Goal: Obtain resource: Download file/media

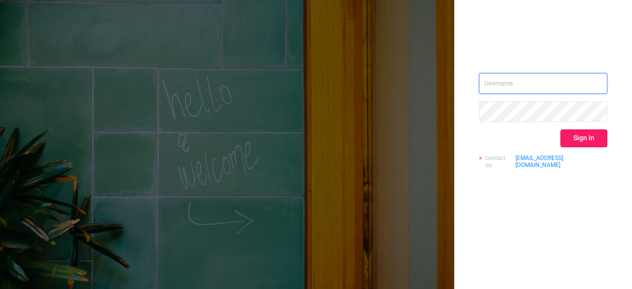
type input "[PERSON_NAME][EMAIL_ADDRESS][DOMAIN_NAME]"
click at [569, 140] on button "Sign in" at bounding box center [583, 138] width 47 height 18
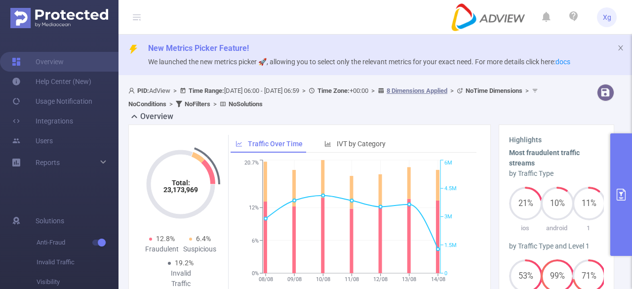
click at [631, 192] on button "primary" at bounding box center [621, 194] width 22 height 122
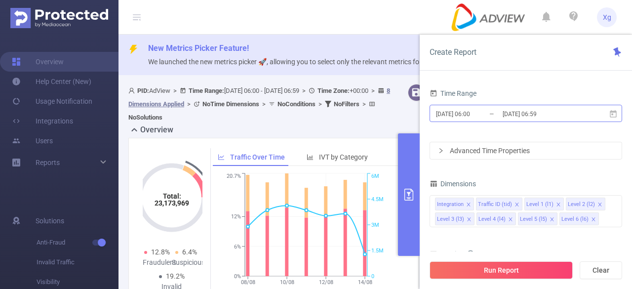
click at [471, 112] on input "[DATE] 06:00" at bounding box center [475, 113] width 80 height 13
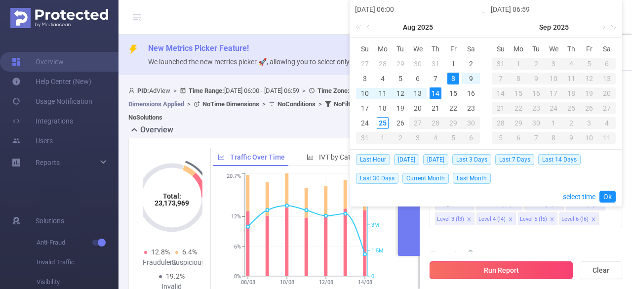
click at [507, 274] on button "Run Report" at bounding box center [501, 270] width 143 height 18
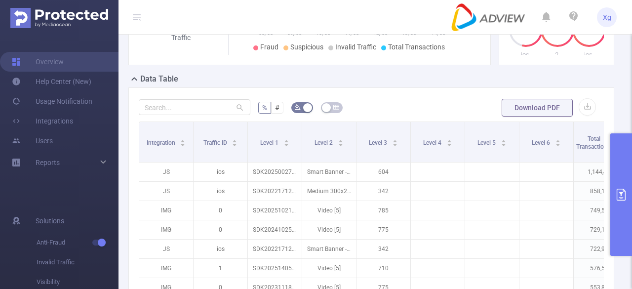
scroll to position [247, 0]
click at [166, 110] on input "text" at bounding box center [195, 106] width 112 height 16
paste input "sdk20201717050236e49twbm6x3c9jza"
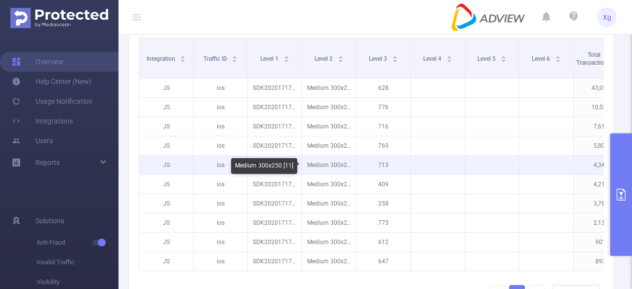
scroll to position [346, 0]
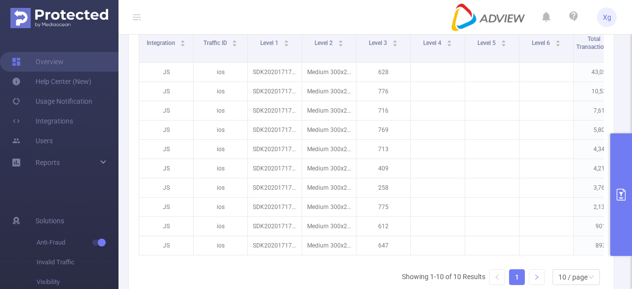
type input "sdk20201717050236e49twbm6x3c9jza"
click at [529, 281] on link at bounding box center [536, 277] width 15 height 15
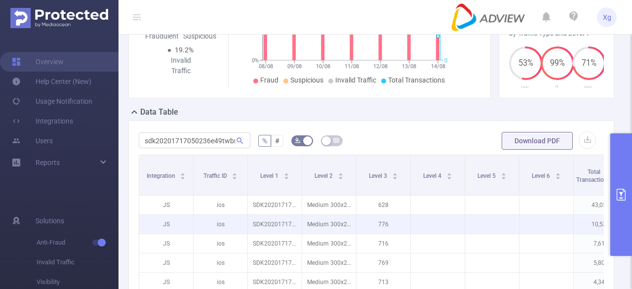
scroll to position [197, 0]
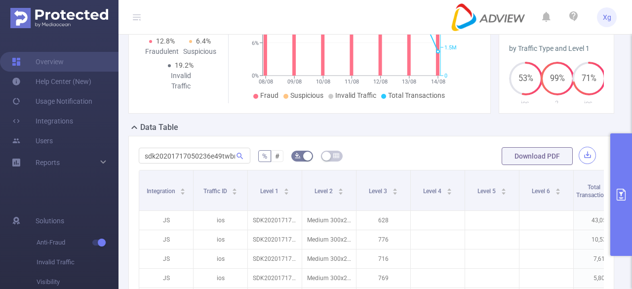
click at [579, 153] on button "button" at bounding box center [587, 155] width 17 height 17
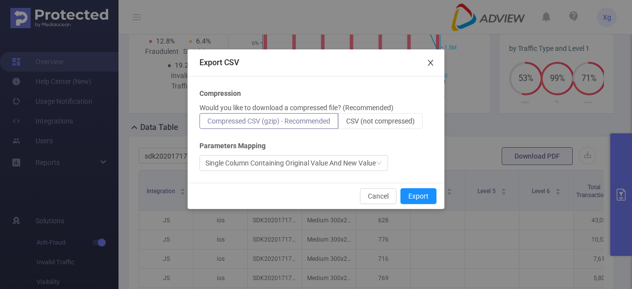
click at [428, 59] on icon "icon: close" at bounding box center [431, 63] width 8 height 8
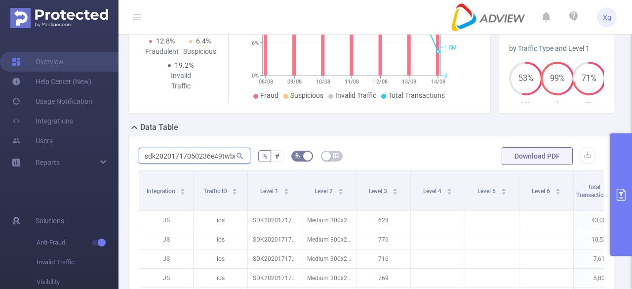
click at [210, 157] on input "sdk20201717050236e49twbm6x3c9jza" at bounding box center [195, 156] width 112 height 16
click at [207, 157] on input "sdk20201717050236e49twbm6x3c9jza" at bounding box center [195, 156] width 112 height 16
click at [425, 129] on div "Data Table" at bounding box center [375, 128] width 494 height 14
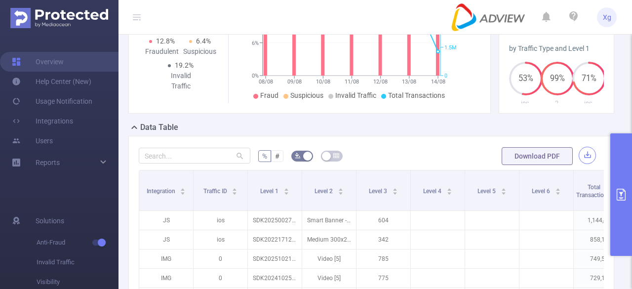
click at [579, 155] on button "button" at bounding box center [587, 155] width 17 height 17
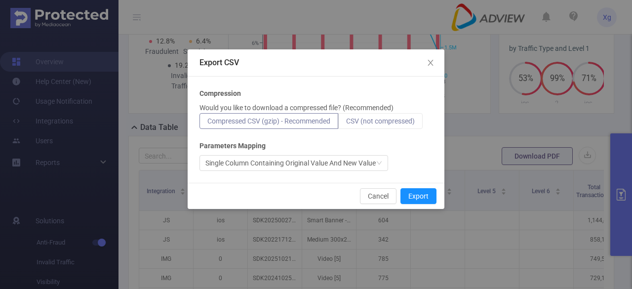
click at [407, 122] on span "CSV (not compressed)" at bounding box center [380, 121] width 69 height 8
click at [346, 123] on input "CSV (not compressed)" at bounding box center [346, 123] width 0 height 0
click at [419, 196] on button "Export" at bounding box center [418, 196] width 36 height 16
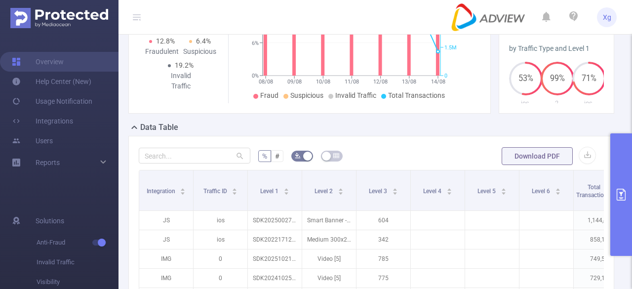
click at [193, 154] on input "text" at bounding box center [195, 156] width 112 height 16
click at [631, 172] on button "primary" at bounding box center [621, 194] width 22 height 122
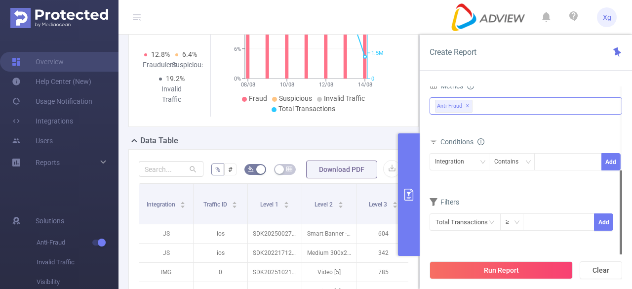
click at [494, 101] on div "Anti-Fraud ✕" at bounding box center [526, 105] width 193 height 17
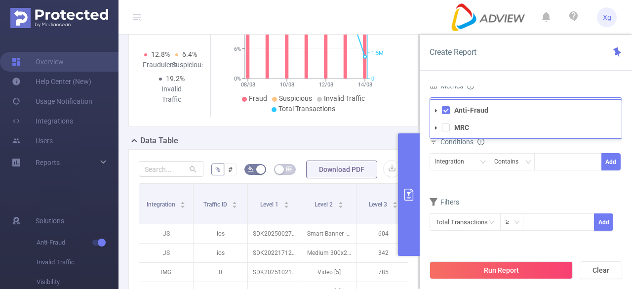
click at [439, 128] on span at bounding box center [436, 128] width 12 height 12
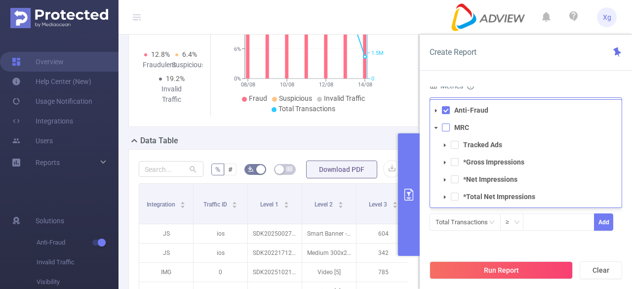
click at [448, 126] on span at bounding box center [446, 127] width 8 height 8
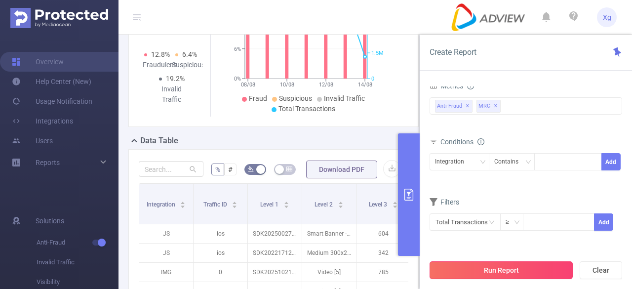
click at [521, 263] on button "Run Report" at bounding box center [501, 270] width 143 height 18
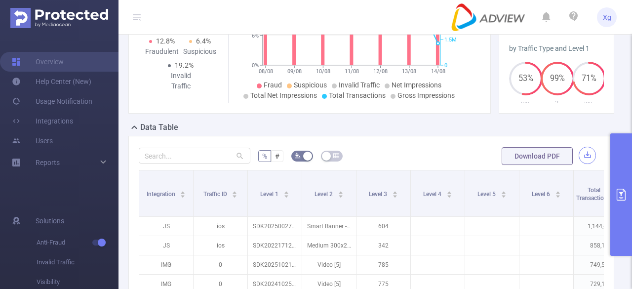
click at [580, 156] on button "button" at bounding box center [587, 155] width 17 height 17
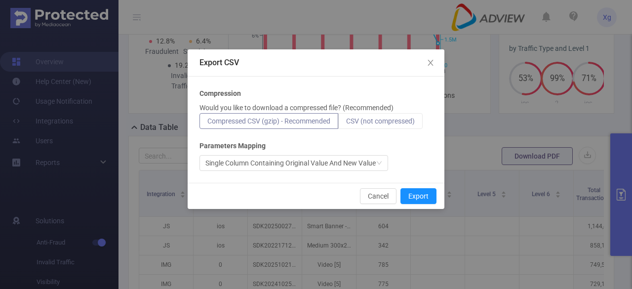
click at [400, 121] on span "CSV (not compressed)" at bounding box center [380, 121] width 69 height 8
click at [346, 123] on input "CSV (not compressed)" at bounding box center [346, 123] width 0 height 0
click at [426, 192] on button "Export" at bounding box center [418, 196] width 36 height 16
